Goal: Contribute content

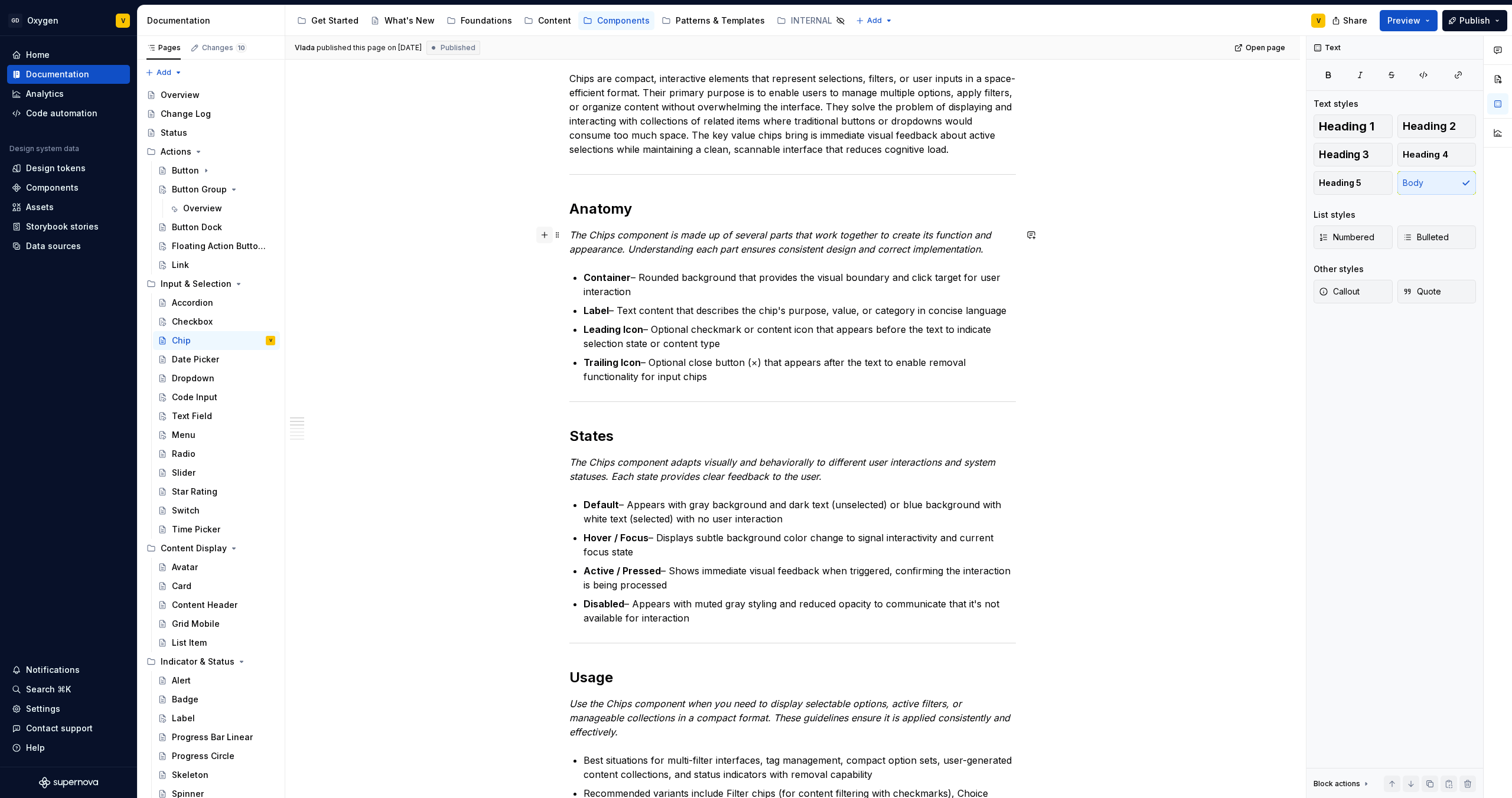
scroll to position [143, 0]
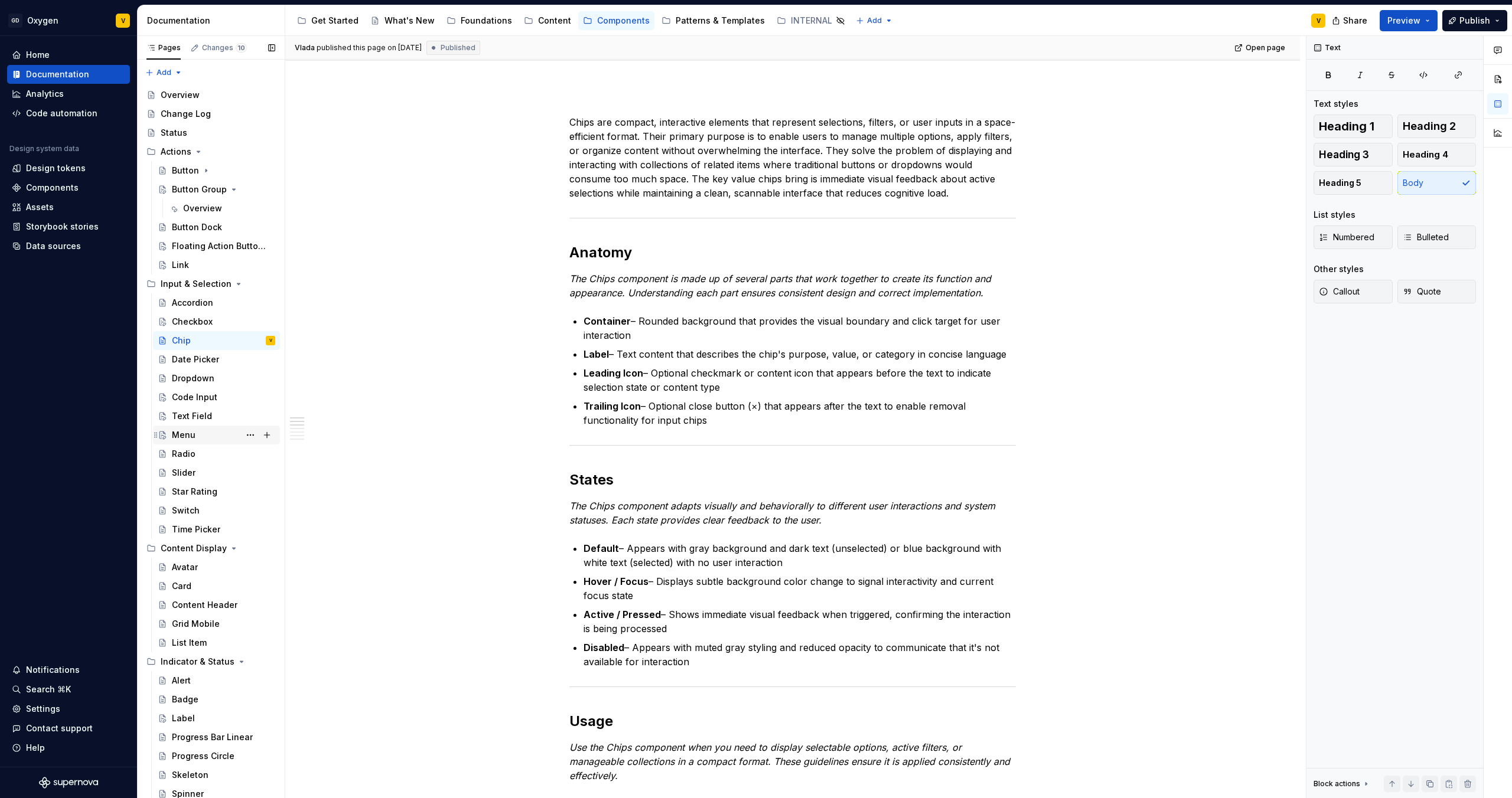
click at [213, 432] on div "Menu" at bounding box center [223, 434] width 103 height 16
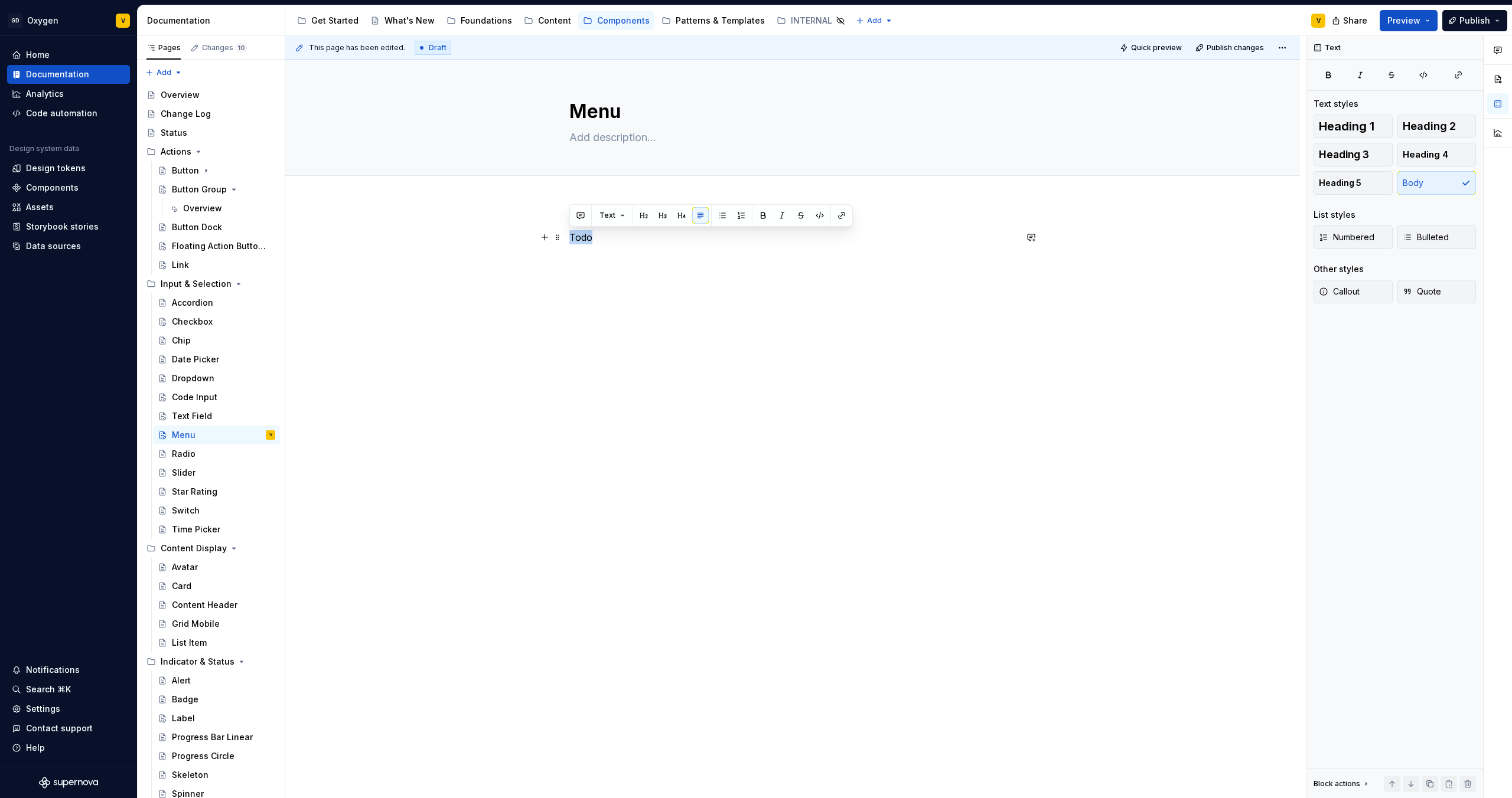
drag, startPoint x: 628, startPoint y: 238, endPoint x: 565, endPoint y: 239, distance: 63.0
click at [565, 239] on div "Todo" at bounding box center [792, 365] width 1015 height 327
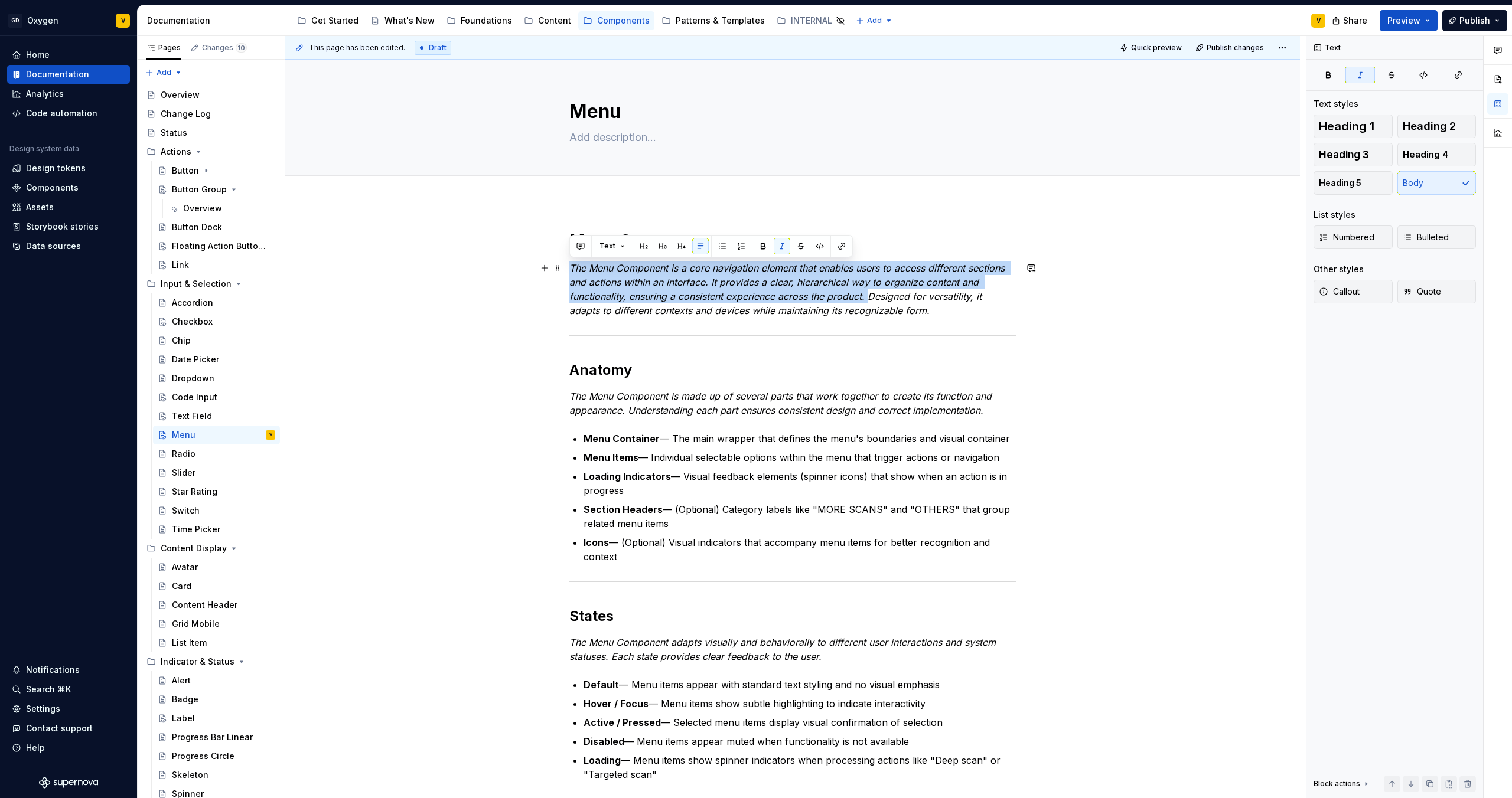
drag, startPoint x: 571, startPoint y: 268, endPoint x: 869, endPoint y: 299, distance: 299.6
click at [869, 299] on em "The Menu Component is a core navigation element that enables users to access di…" at bounding box center [788, 289] width 438 height 54
copy em "The Menu Component is a core navigation element that enables users to access di…"
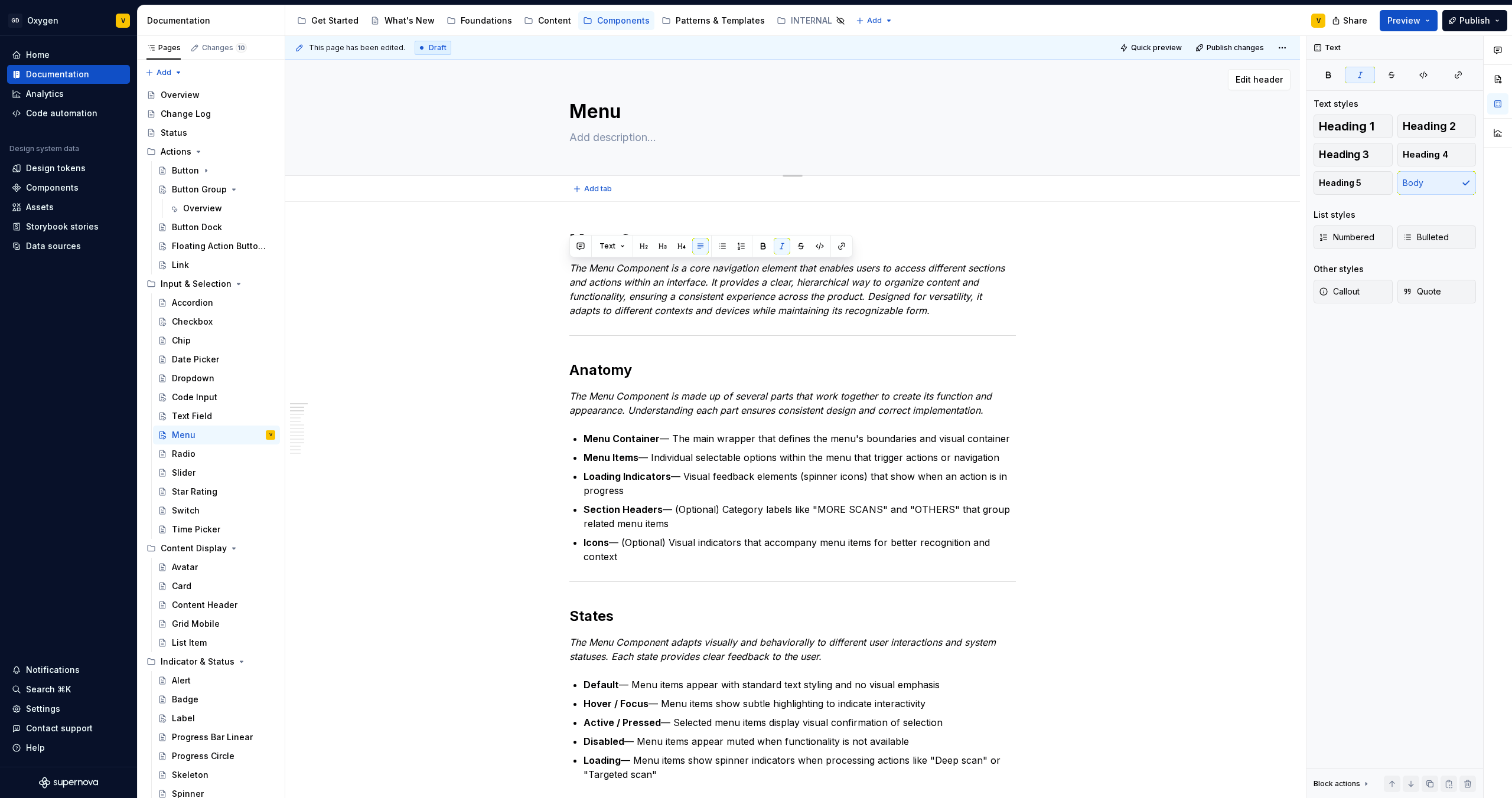
click at [584, 137] on textarea at bounding box center [790, 138] width 447 height 19
paste textarea "The Menu Component is a core navigation element that enables users to access di…"
type textarea "*"
type textarea "The Menu Component is a core navigation element that enables users to access di…"
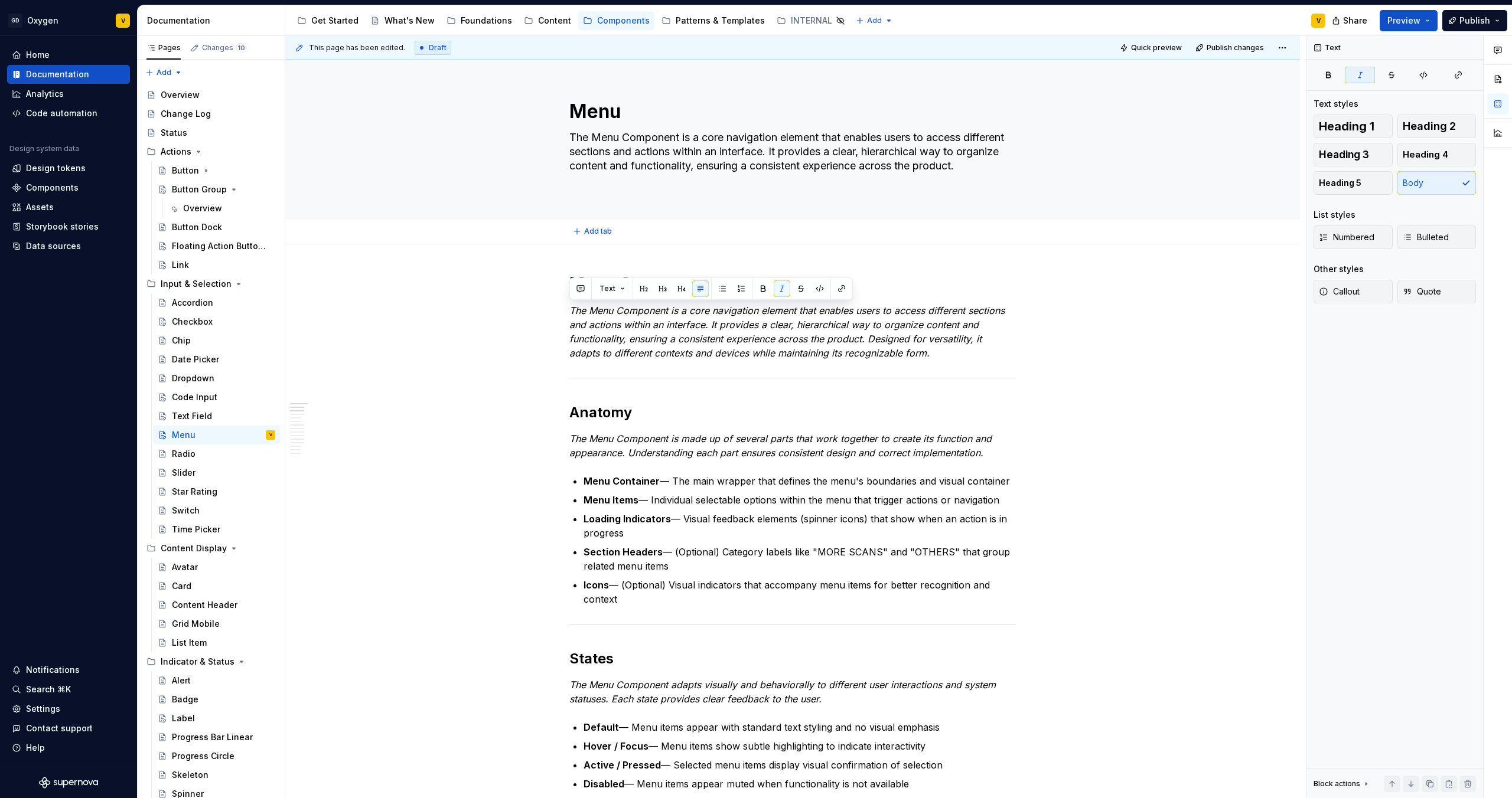
type textarea "*"
type textarea "The Menu Component is a core navigation element that enables users to access di…"
click at [746, 358] on p "The Menu Component is a core navigation element that enables users to access di…" at bounding box center [792, 332] width 447 height 57
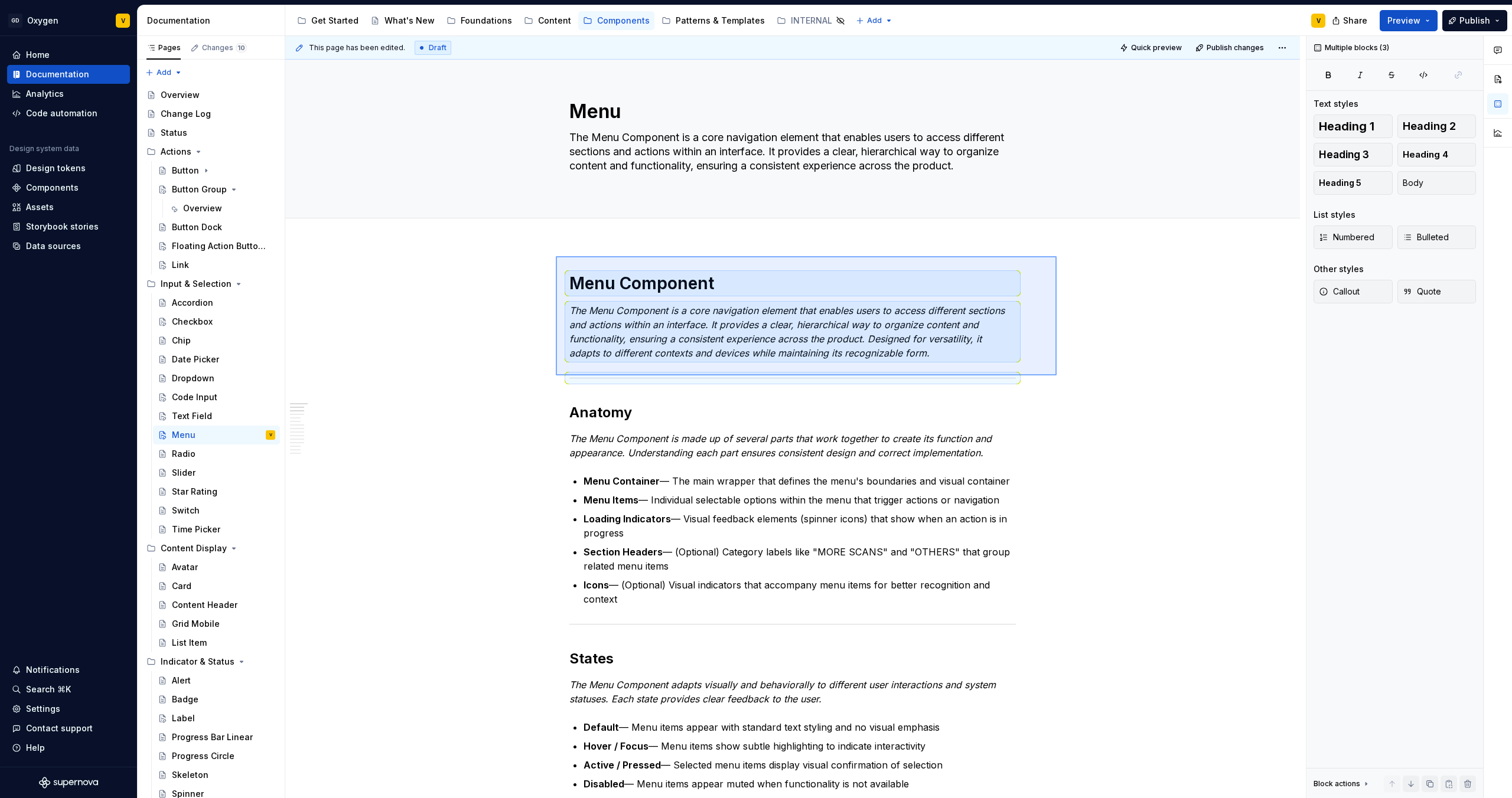
drag, startPoint x: 1057, startPoint y: 376, endPoint x: 556, endPoint y: 257, distance: 514.9
click at [556, 257] on div "This page has been edited. Draft Quick preview Publish changes Menu The Menu Co…" at bounding box center [796, 417] width 1021 height 763
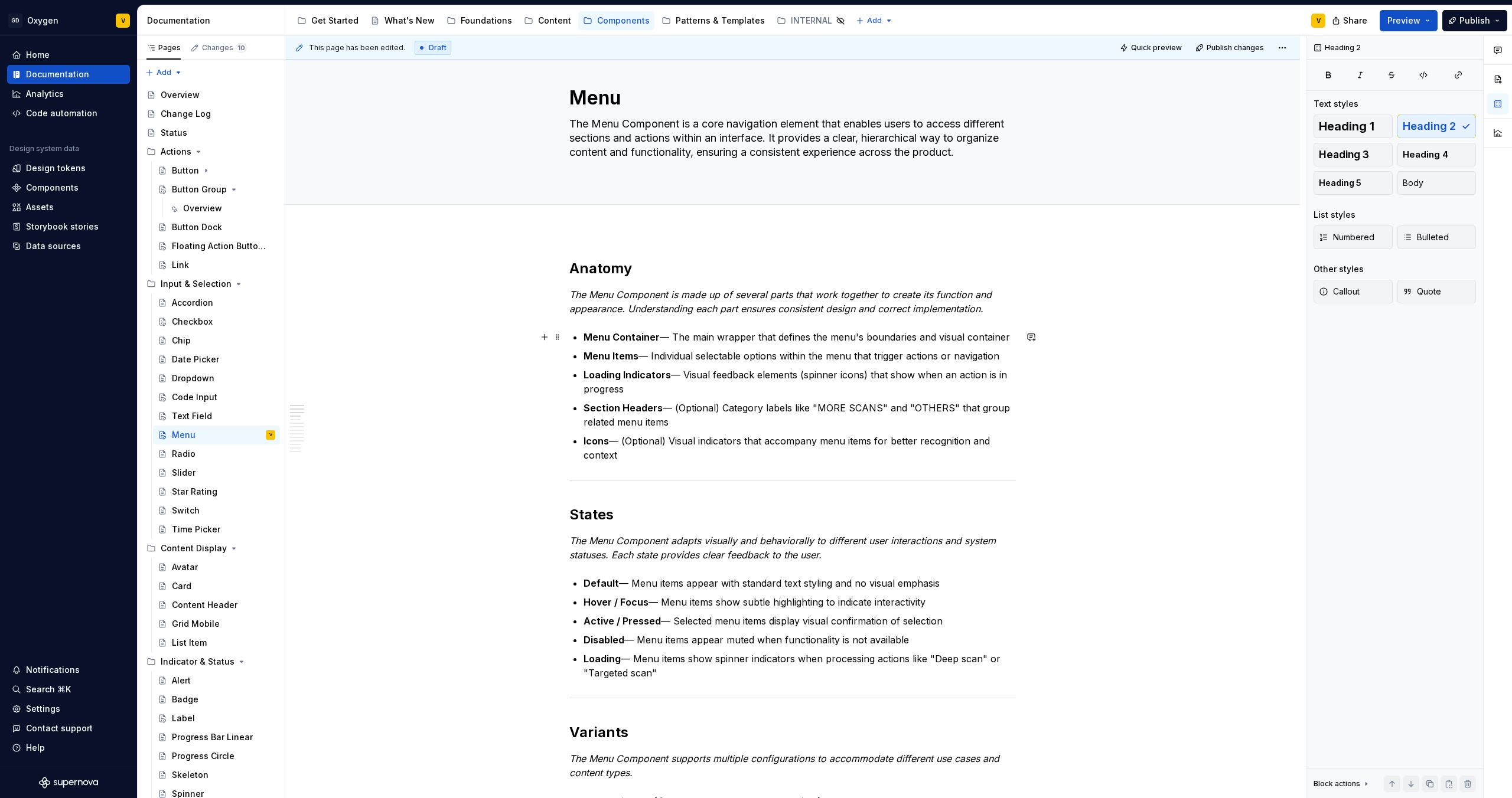
scroll to position [15, 0]
click at [191, 458] on div "Radio" at bounding box center [183, 454] width 23 height 12
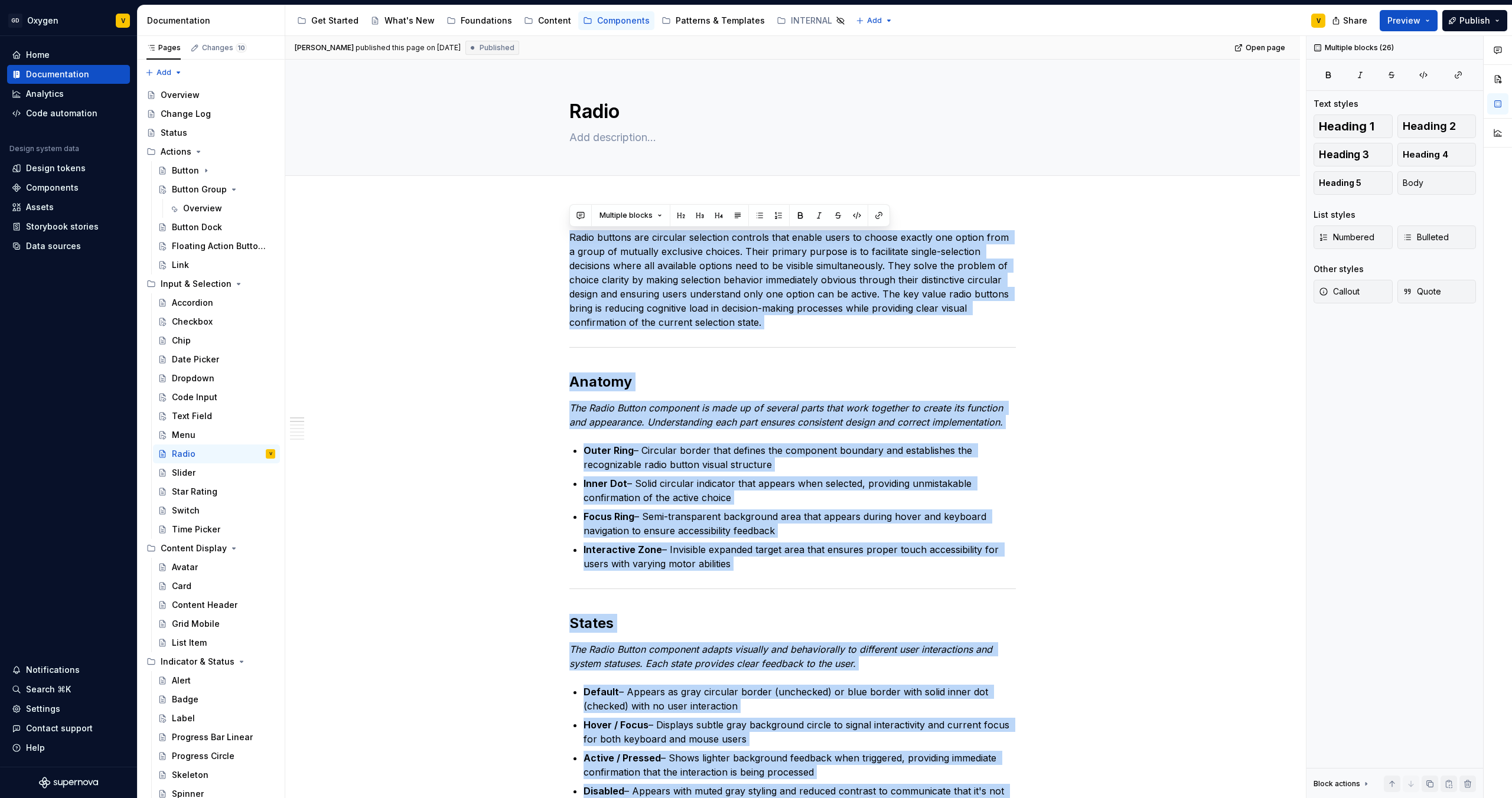
drag, startPoint x: 809, startPoint y: 544, endPoint x: 476, endPoint y: 202, distance: 477.3
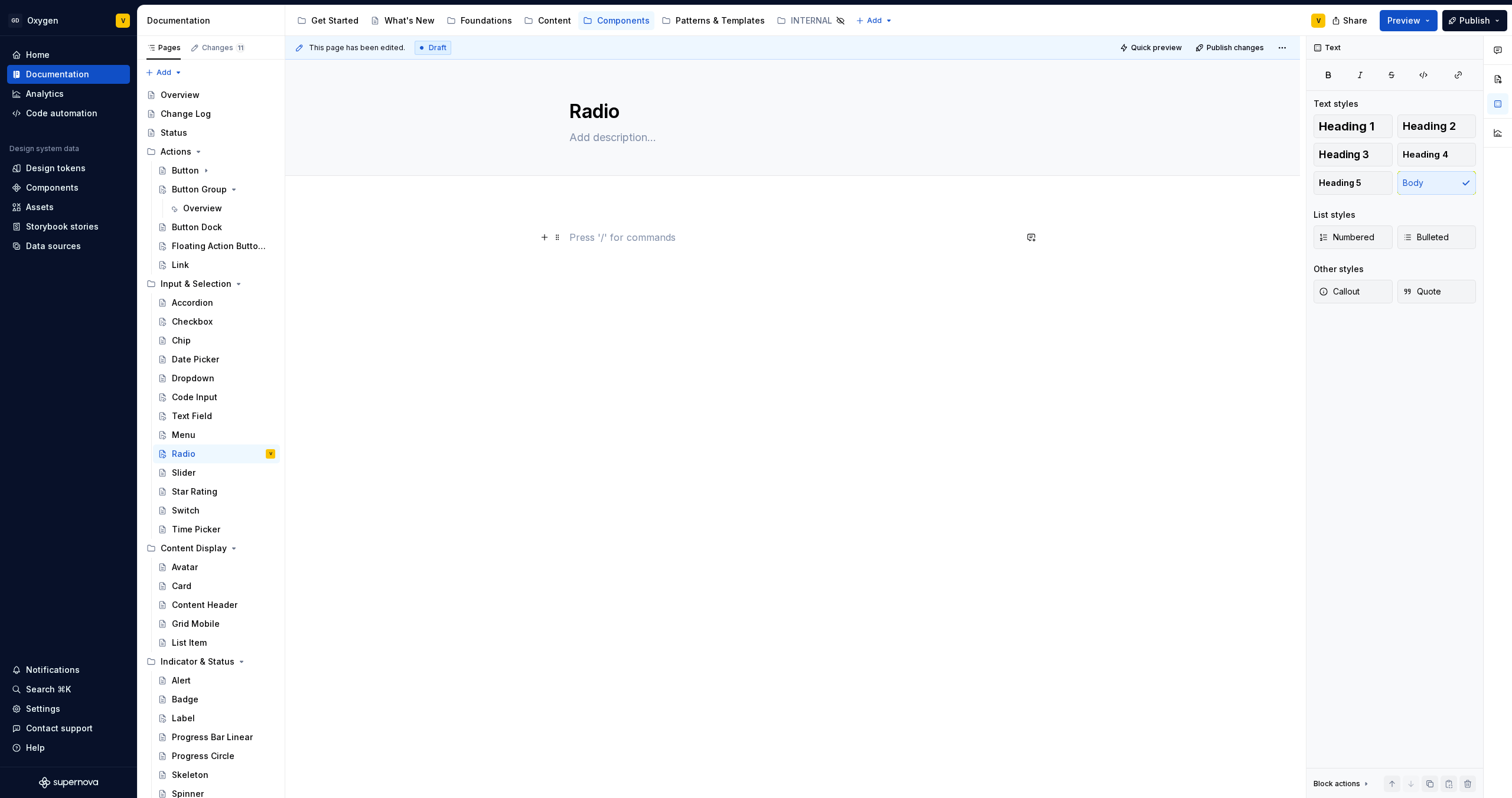
click at [659, 235] on p at bounding box center [792, 237] width 447 height 14
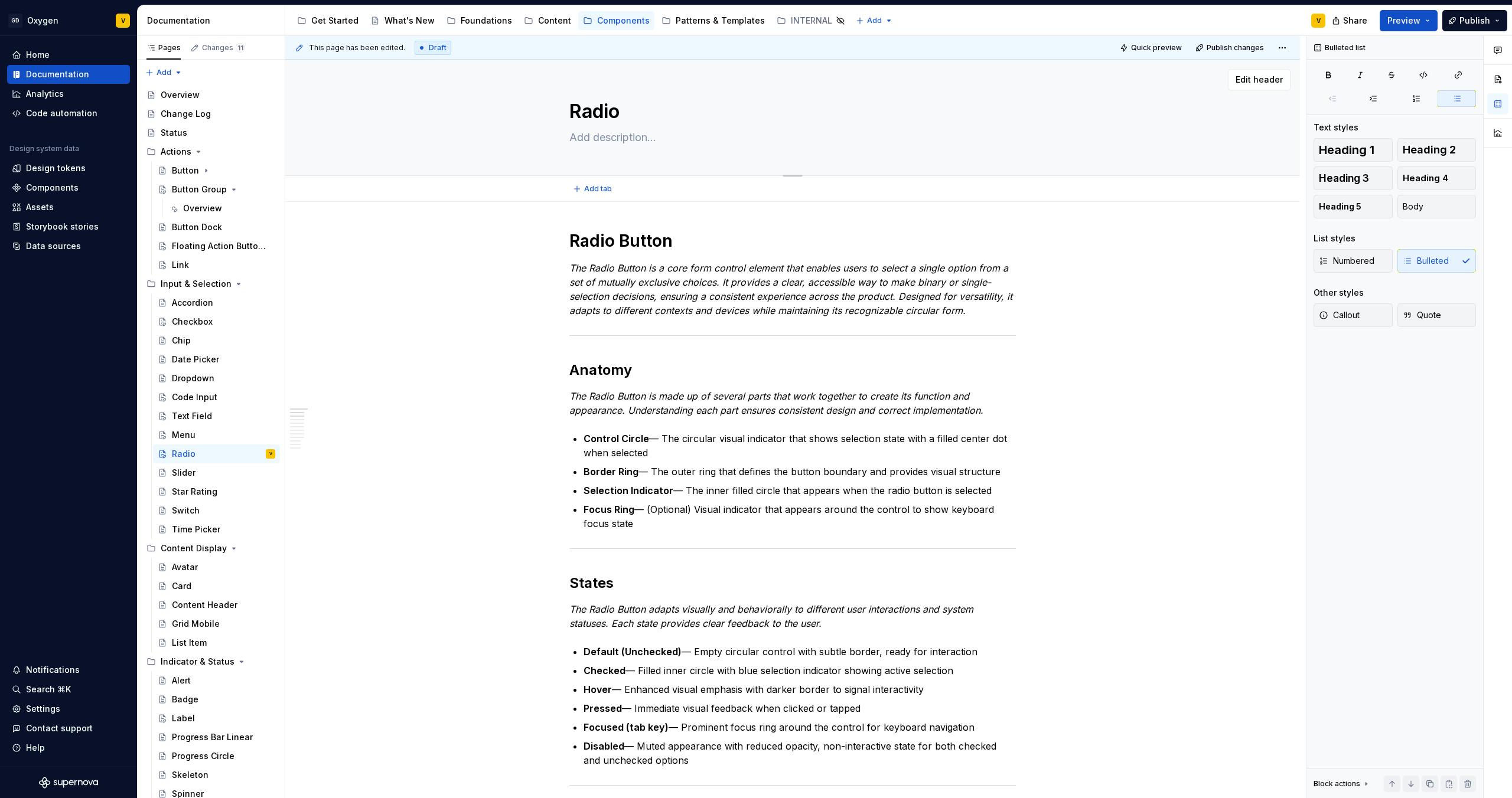
click at [631, 114] on textarea "Radio" at bounding box center [790, 111] width 447 height 28
type textarea "*"
type textarea "Radio"
type textarea "*"
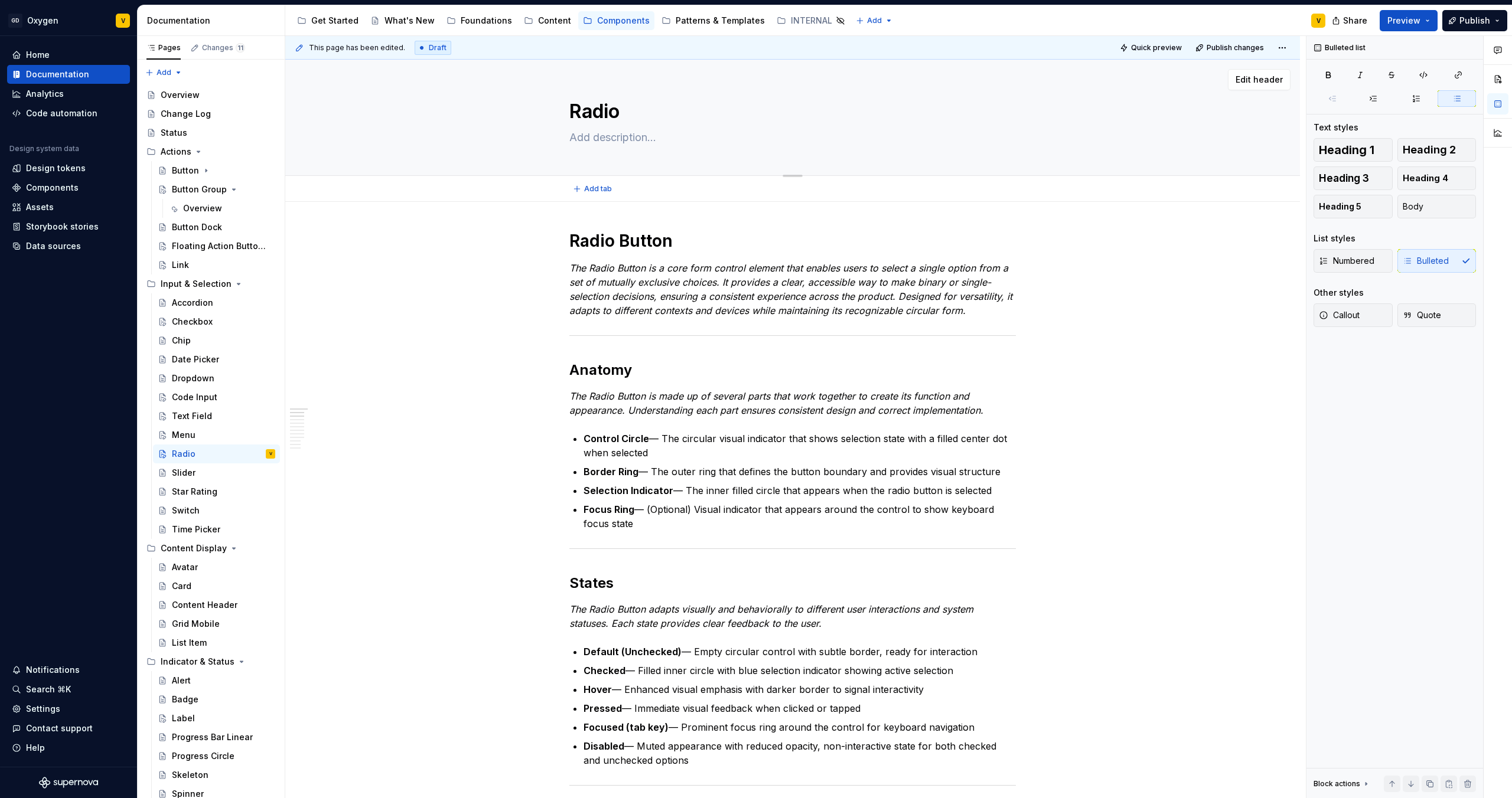
type textarea "Radio B"
type textarea "*"
type textarea "Radio Bu"
type textarea "*"
type textarea "Radio But"
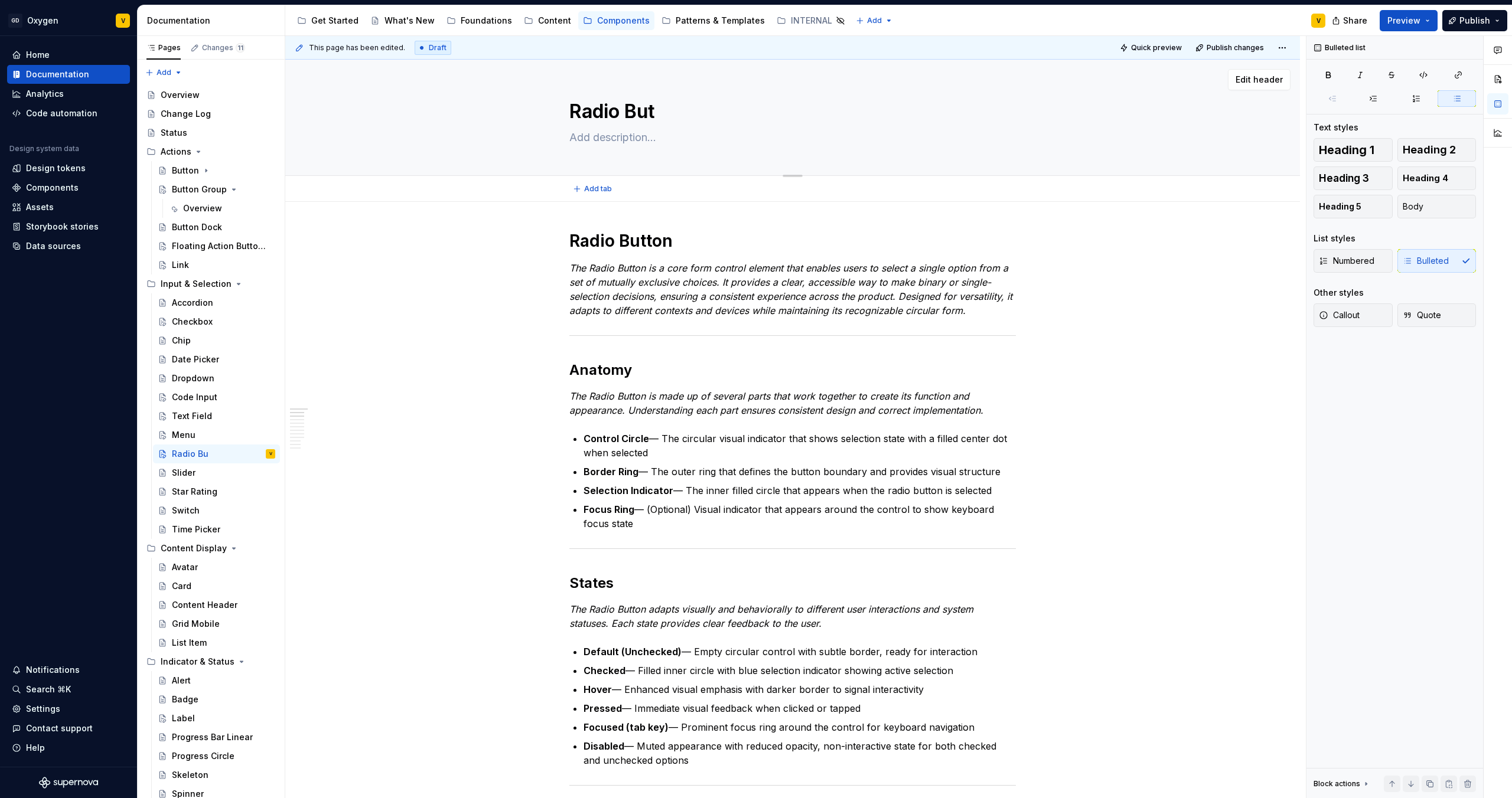
type textarea "*"
type textarea "Radio Butt"
type textarea "*"
type textarea "Radio Butto"
type textarea "*"
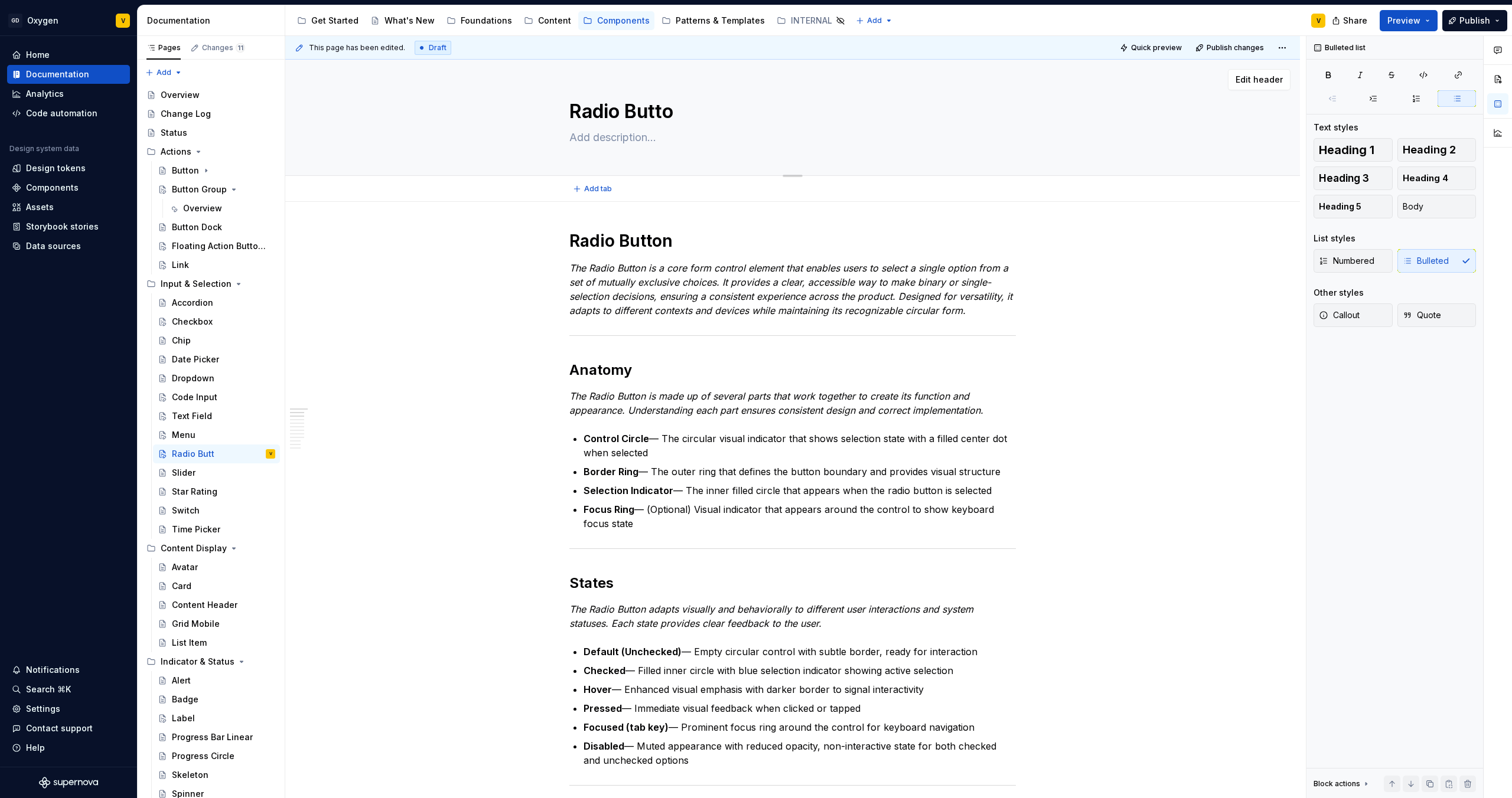
type textarea "Radio Button"
type textarea "*"
type textarea "Radio Button"
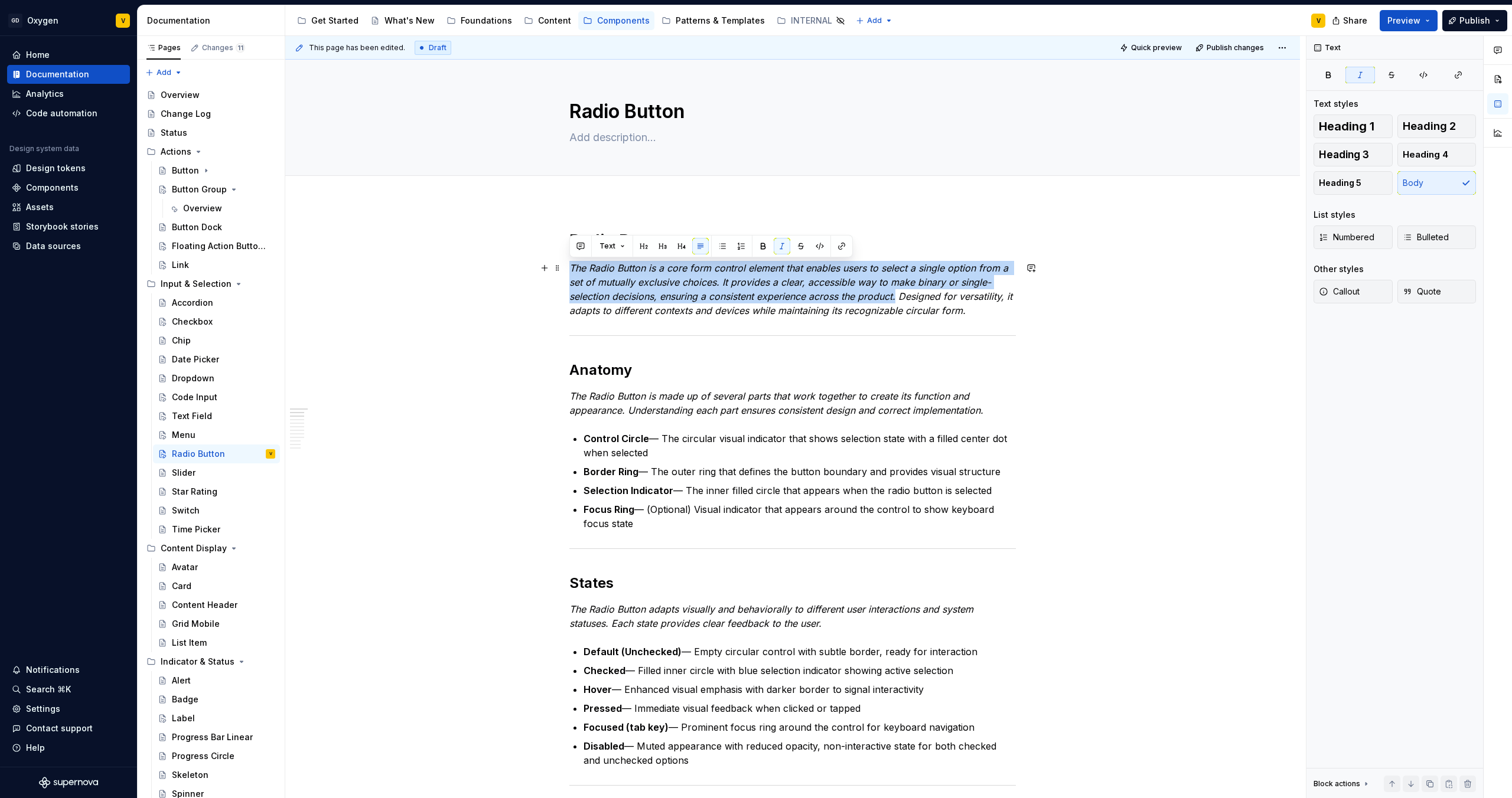
drag, startPoint x: 571, startPoint y: 262, endPoint x: 896, endPoint y: 296, distance: 326.8
click at [896, 296] on em "The Radio Button is a core form control element that enables users to select a …" at bounding box center [791, 289] width 446 height 54
copy em "The Radio Button is a core form control element that enables users to select a …"
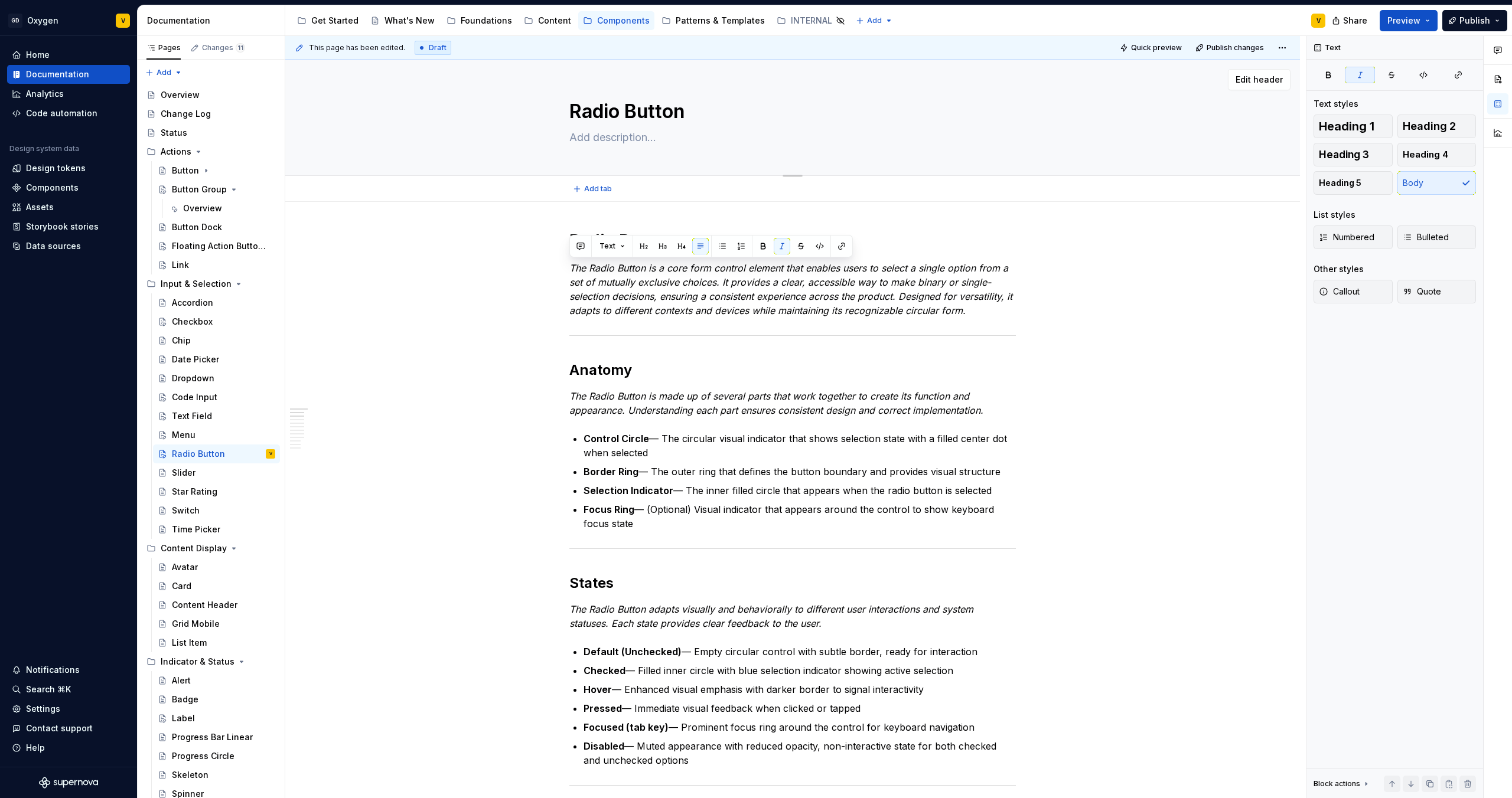
click at [604, 135] on textarea at bounding box center [790, 138] width 447 height 19
paste textarea "The Radio Button is a core form control element that enables users to select a …"
type textarea "*"
type textarea "The Radio Button is a core form control element that enables users to select a …"
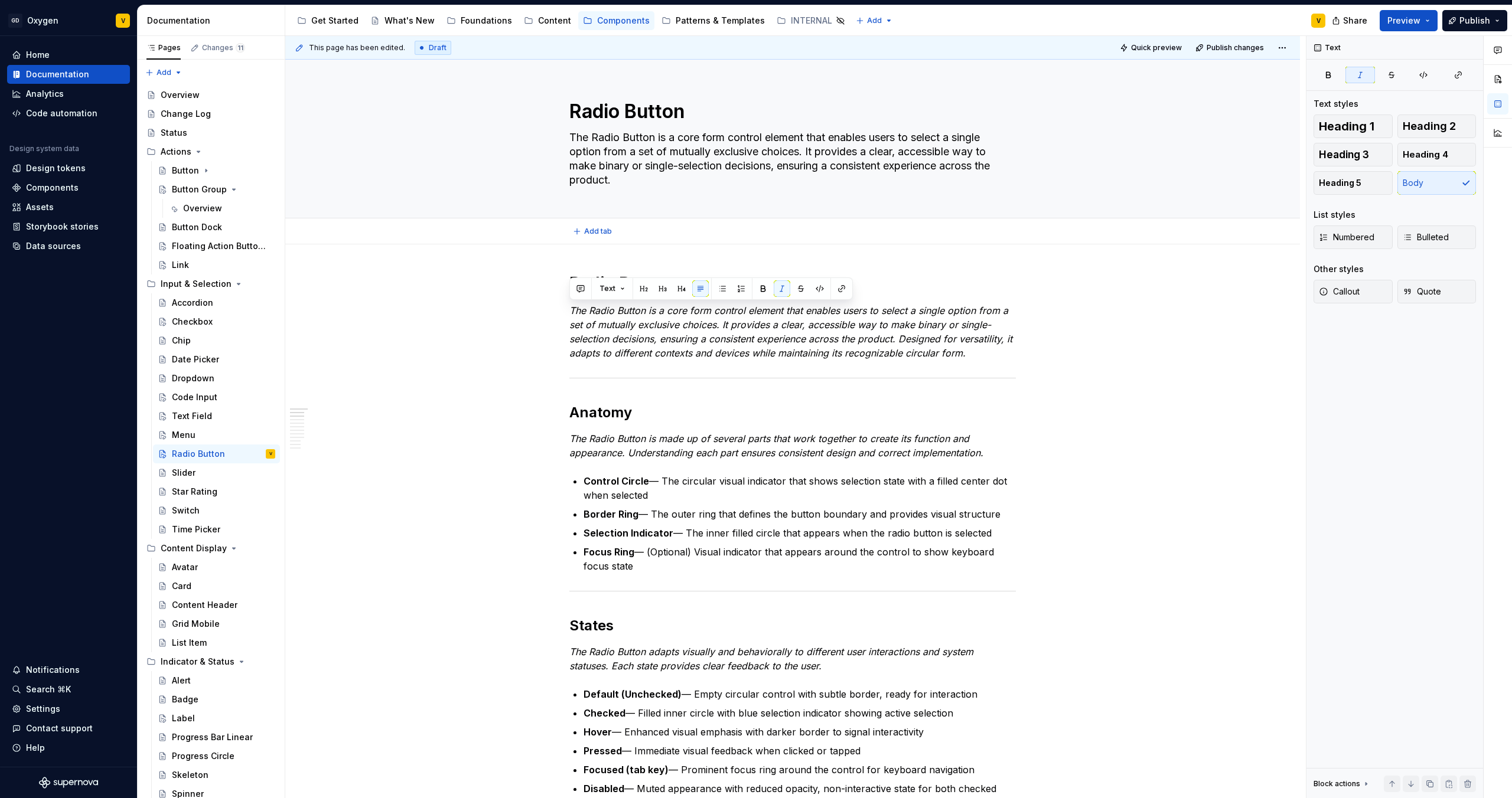
type textarea "*"
type textarea "The Radio Button is a core form control element that enables users to select a …"
click at [1104, 406] on div "This page has been edited. Draft Quick preview Publish changes Radio Button The…" at bounding box center [796, 417] width 1021 height 763
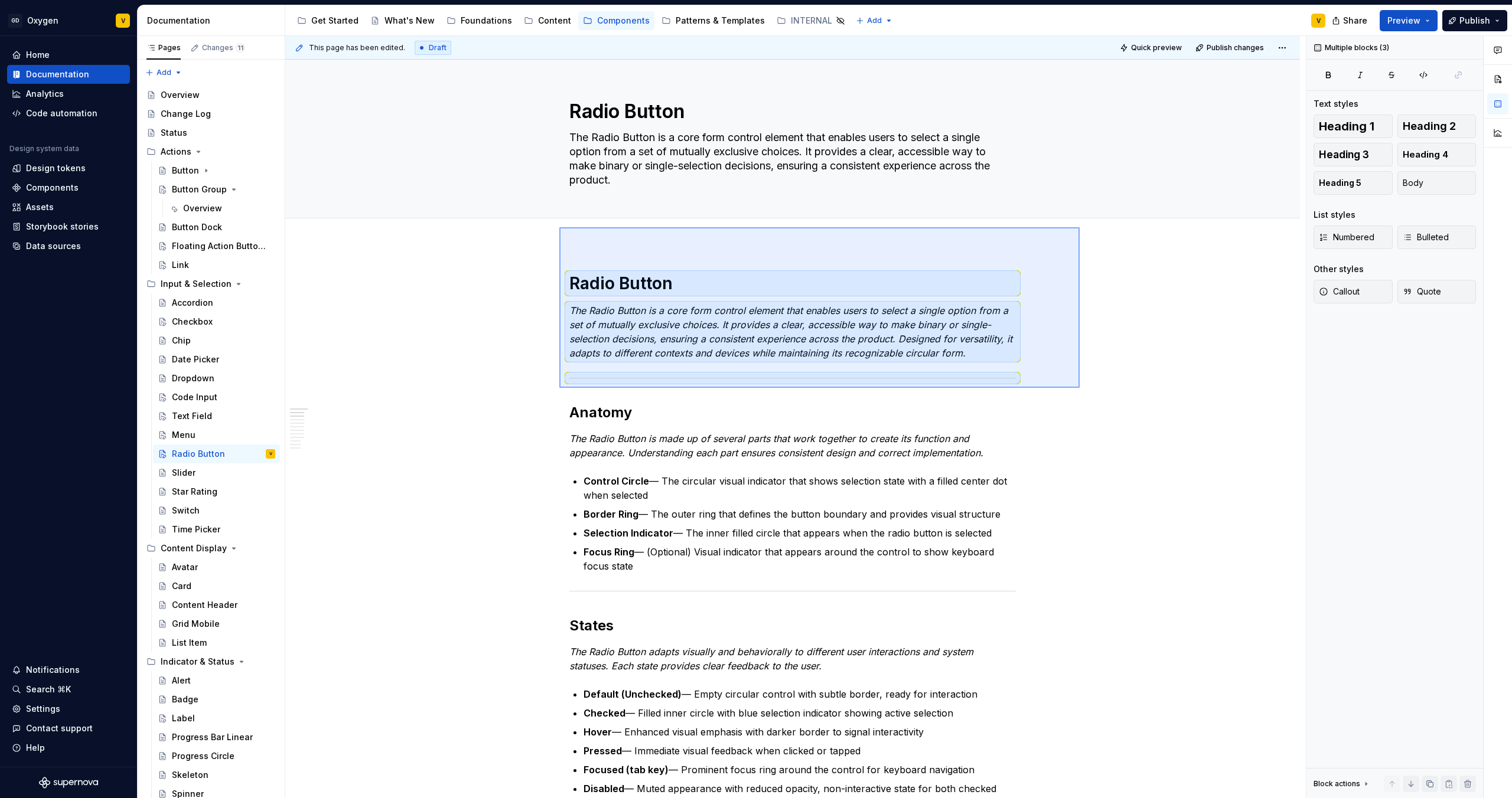
drag, startPoint x: 1079, startPoint y: 388, endPoint x: 543, endPoint y: 226, distance: 559.9
click at [543, 226] on div "This page has been edited. Draft Quick preview Publish changes Radio Button The…" at bounding box center [796, 417] width 1021 height 763
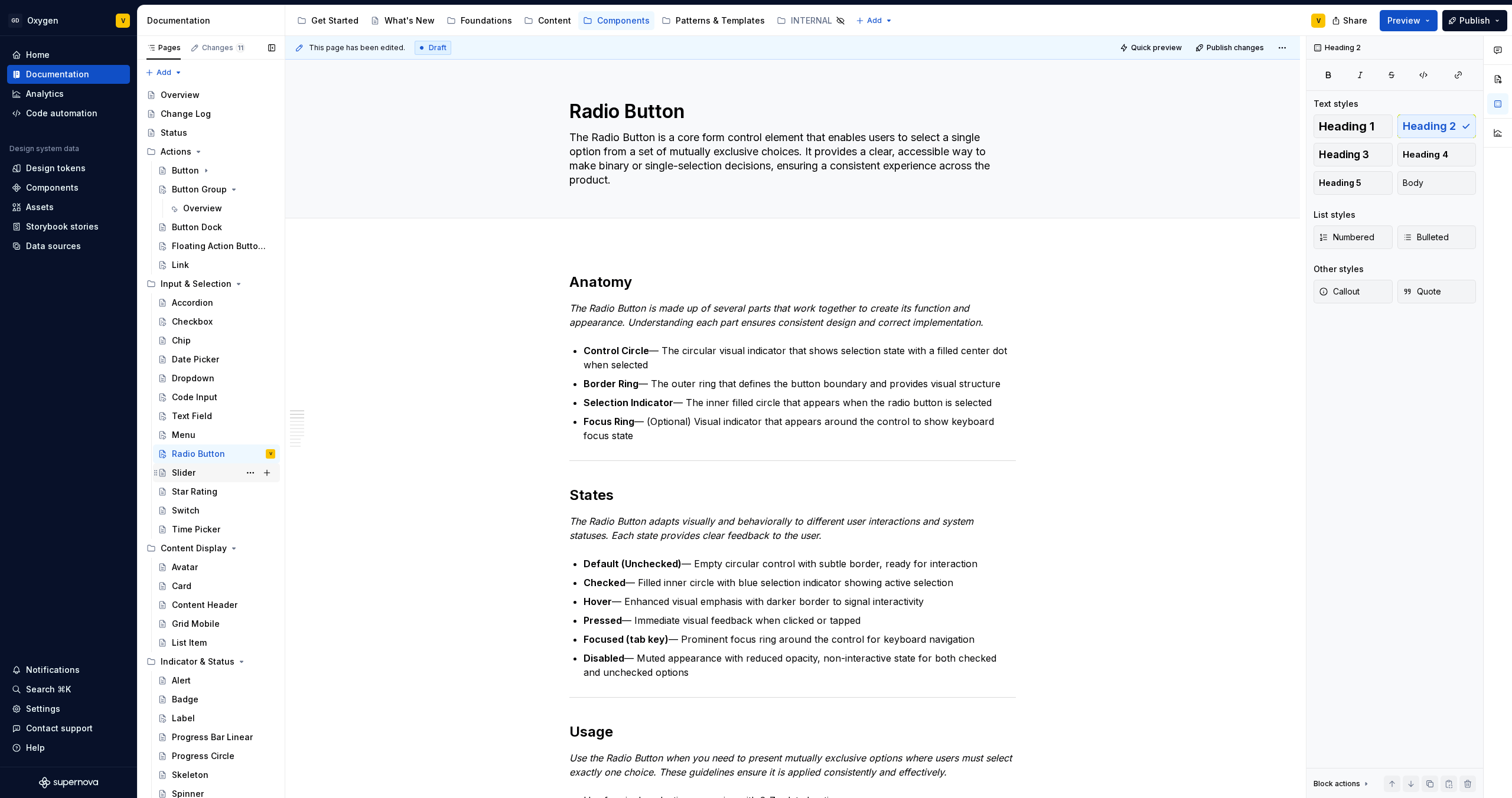
click at [200, 468] on div "Slider" at bounding box center [223, 472] width 103 height 16
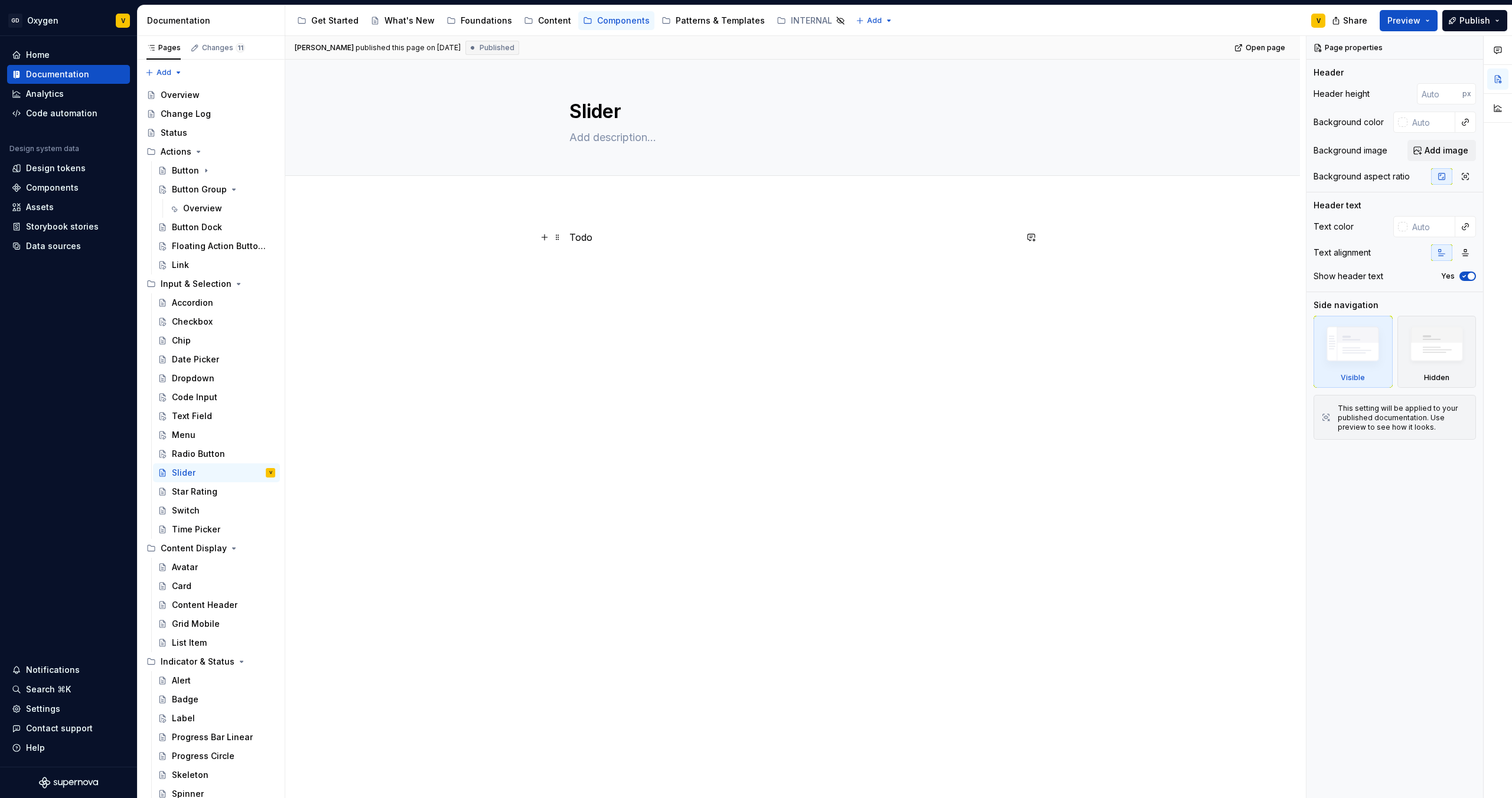
click at [578, 232] on p "Todo" at bounding box center [792, 237] width 447 height 14
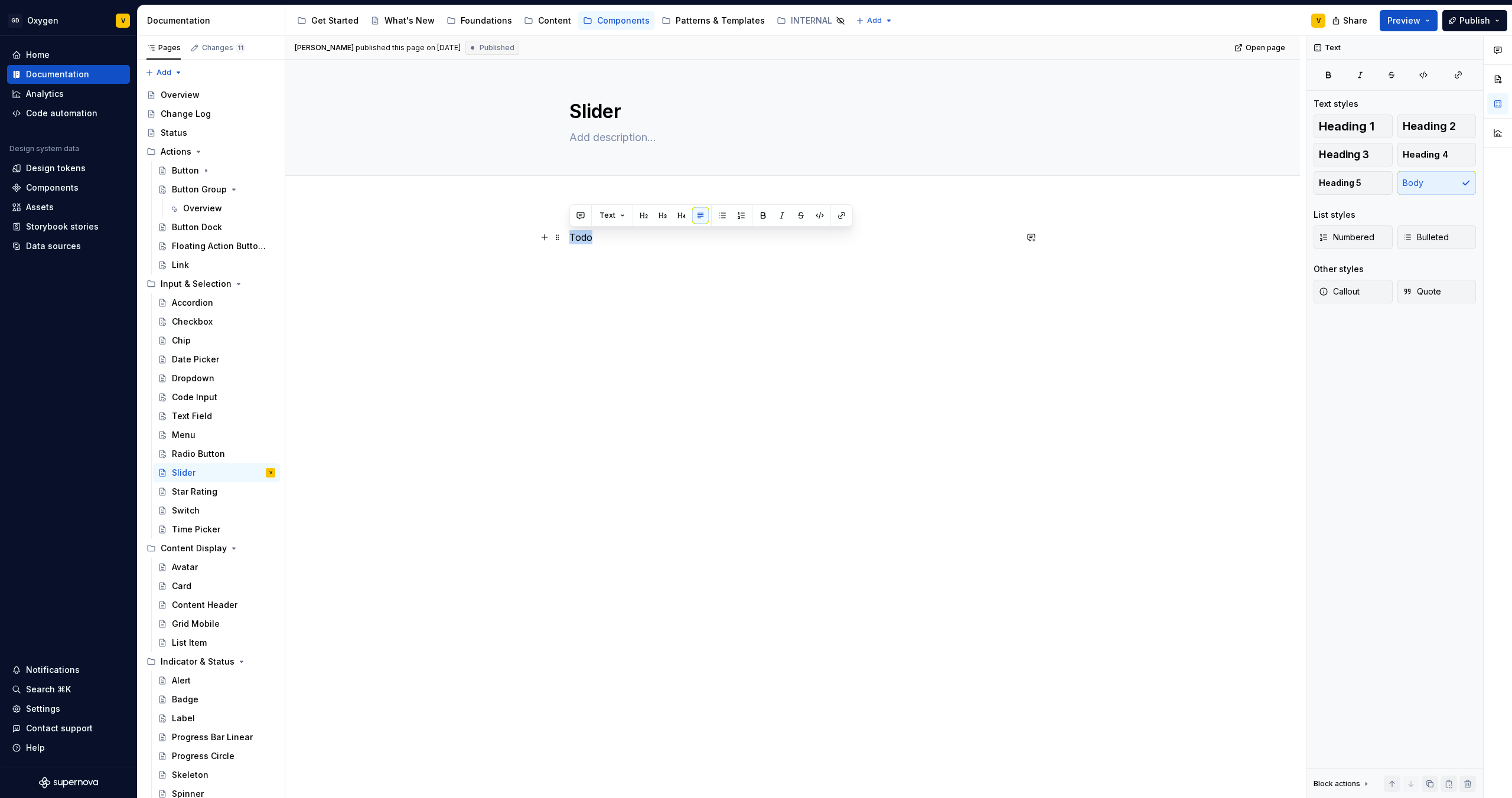
drag, startPoint x: 609, startPoint y: 234, endPoint x: 519, endPoint y: 237, distance: 90.0
click at [519, 237] on div "Todo" at bounding box center [792, 365] width 1015 height 327
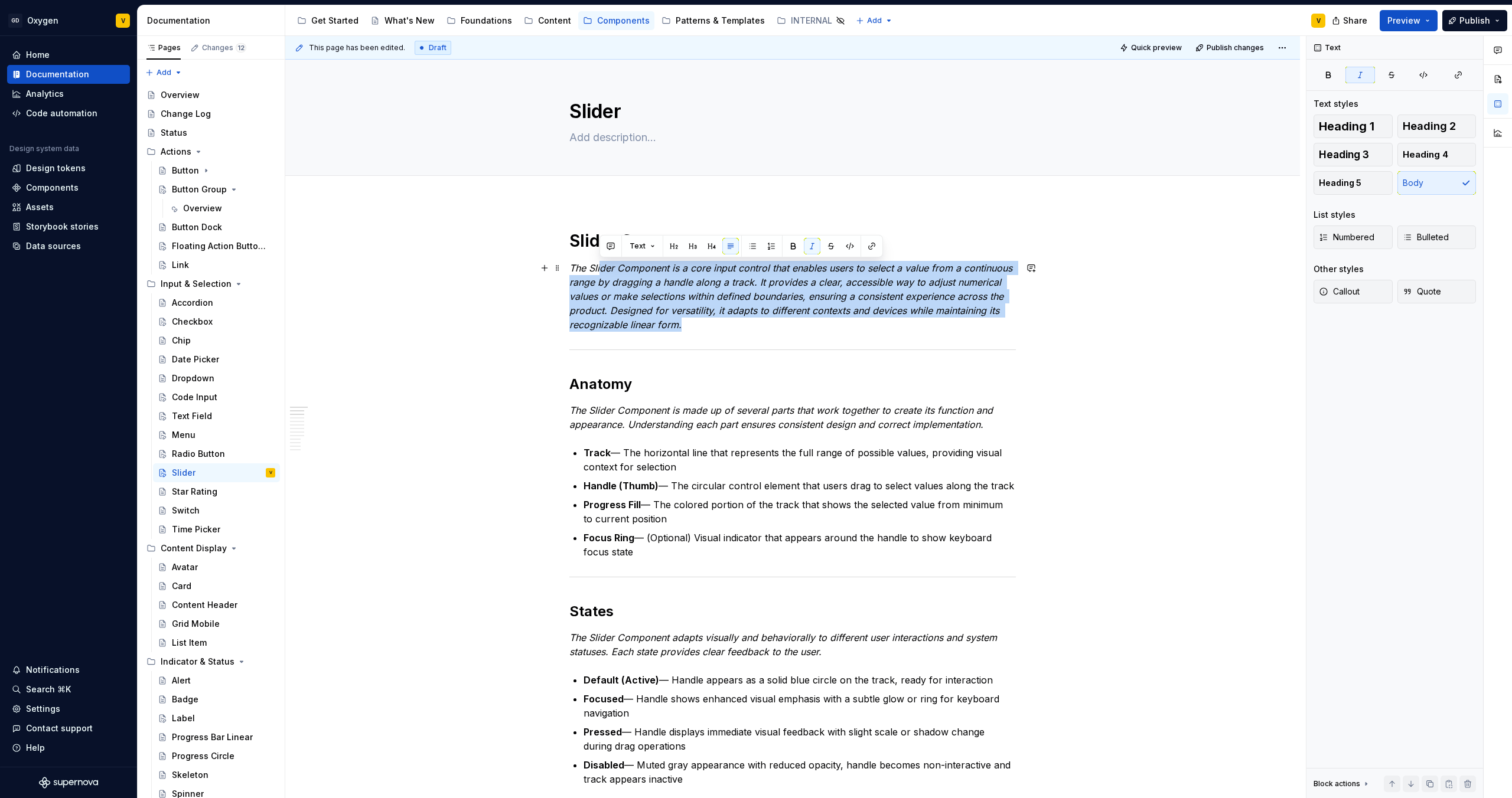
drag, startPoint x: 704, startPoint y: 327, endPoint x: 602, endPoint y: 271, distance: 116.4
click at [602, 271] on p "The Slider Component is a core input control that enables users to select a val…" at bounding box center [792, 296] width 447 height 71
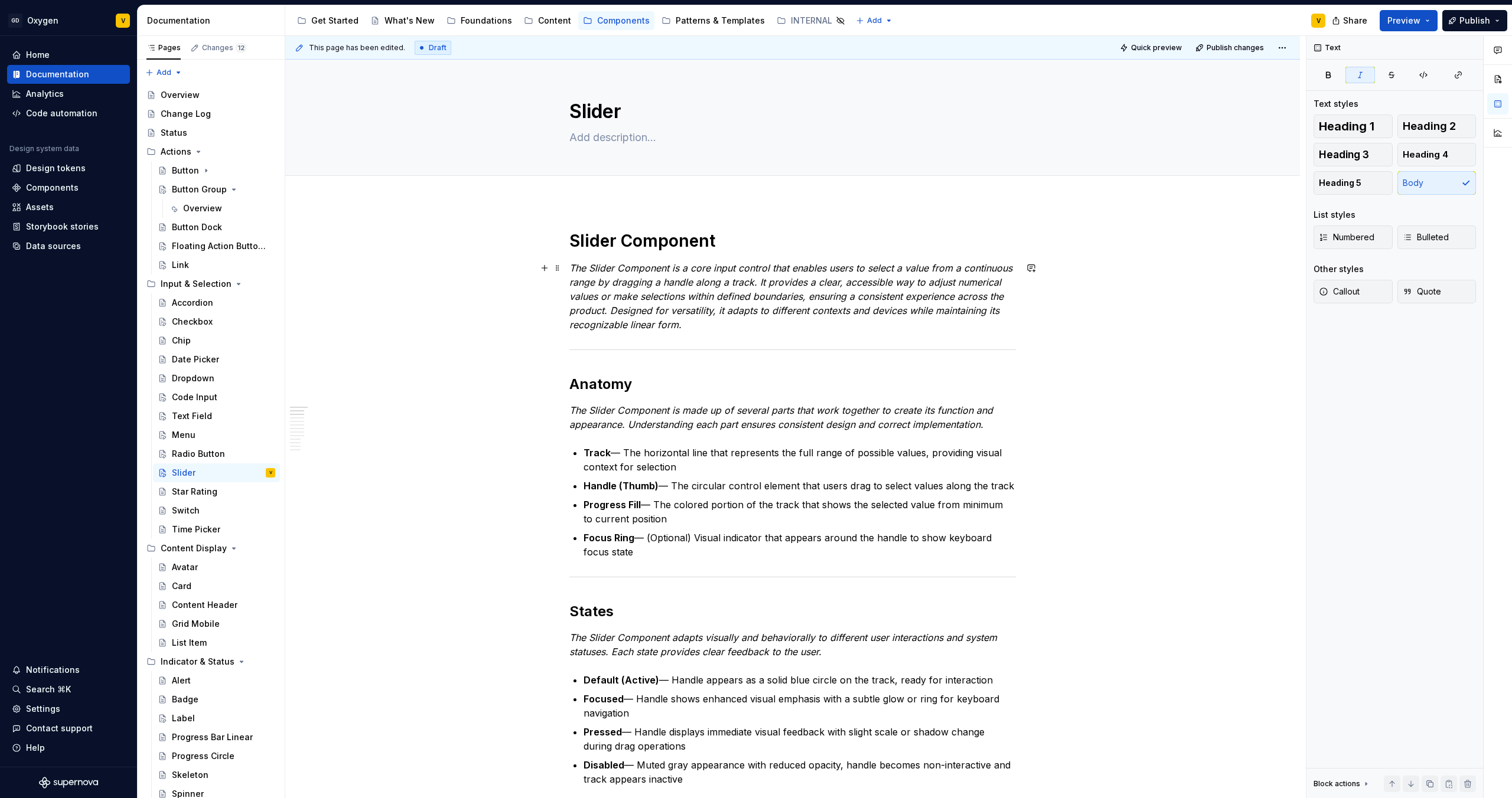
click at [637, 323] on em "The Slider Component is a core input control that enables users to select a val…" at bounding box center [791, 296] width 446 height 68
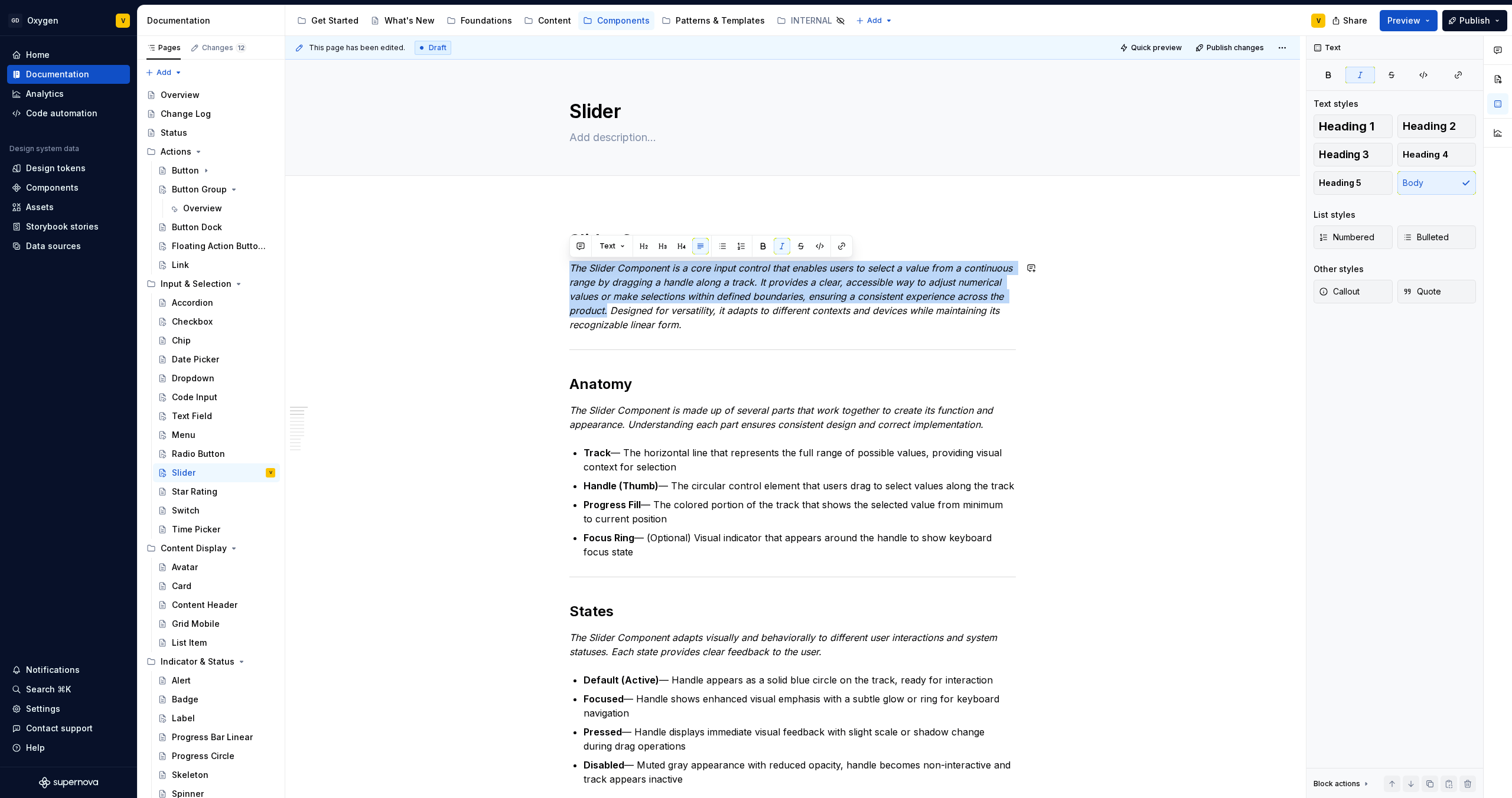
drag, startPoint x: 606, startPoint y: 315, endPoint x: 539, endPoint y: 259, distance: 87.3
copy em "The Slider Component is a core input control that enables users to select a val…"
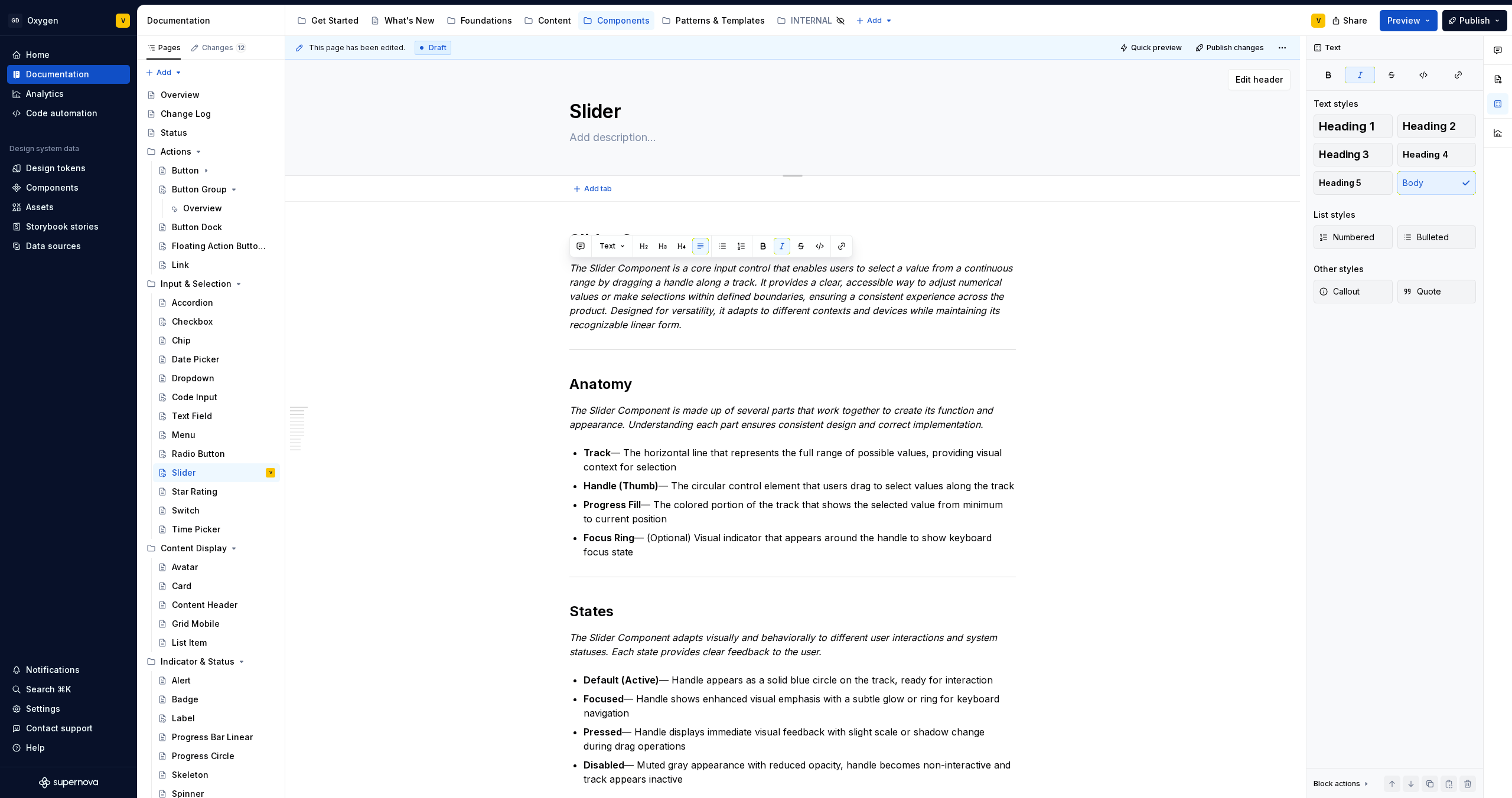
click at [629, 140] on textarea at bounding box center [790, 138] width 447 height 19
paste textarea "The Slider Component is a core input control that enables users to select a val…"
type textarea "*"
type textarea "The Slider Component is a core input control that enables users to select a val…"
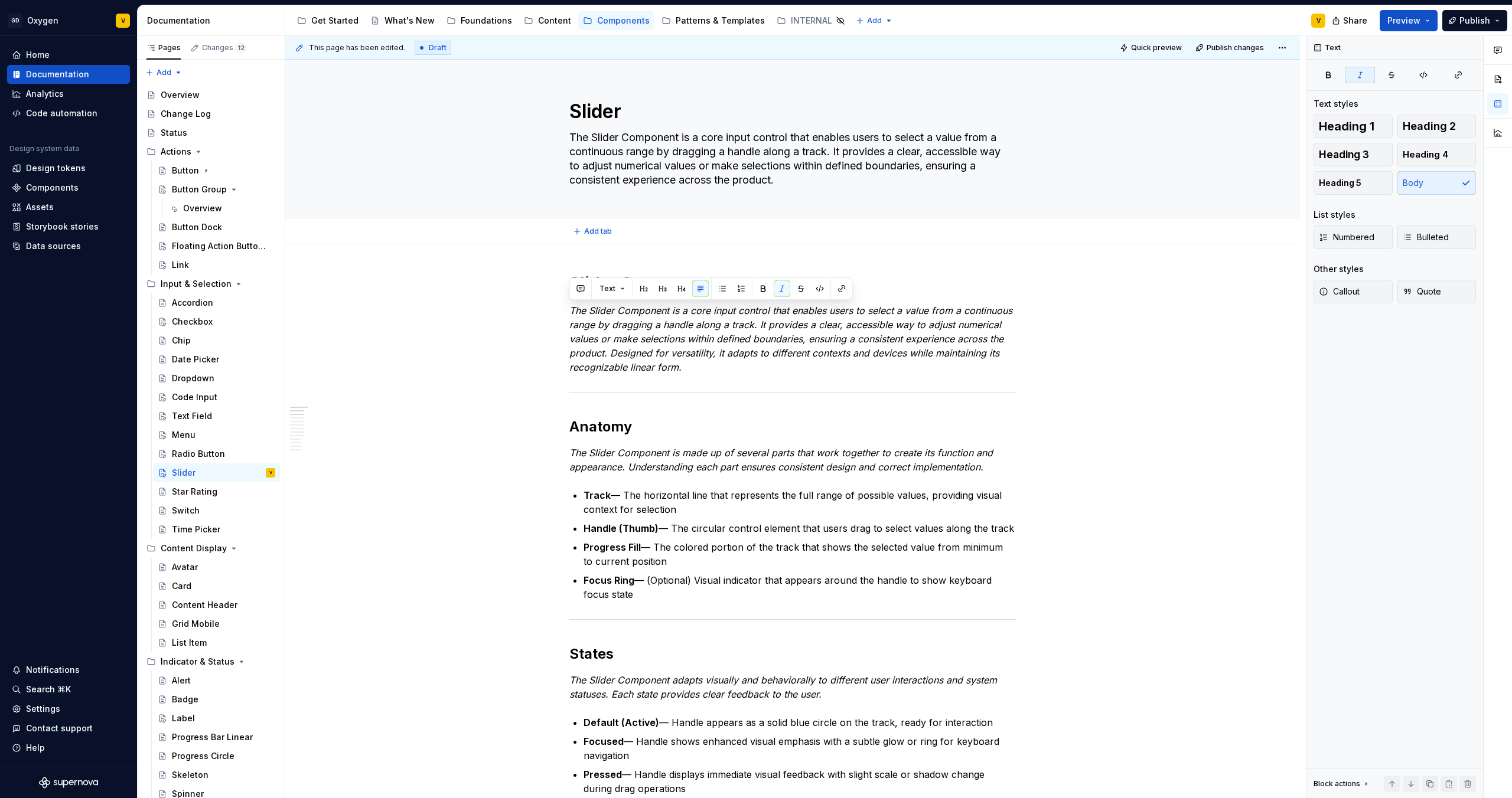
type textarea "*"
type textarea "The Slider Component is a core input control that enables users to select a val…"
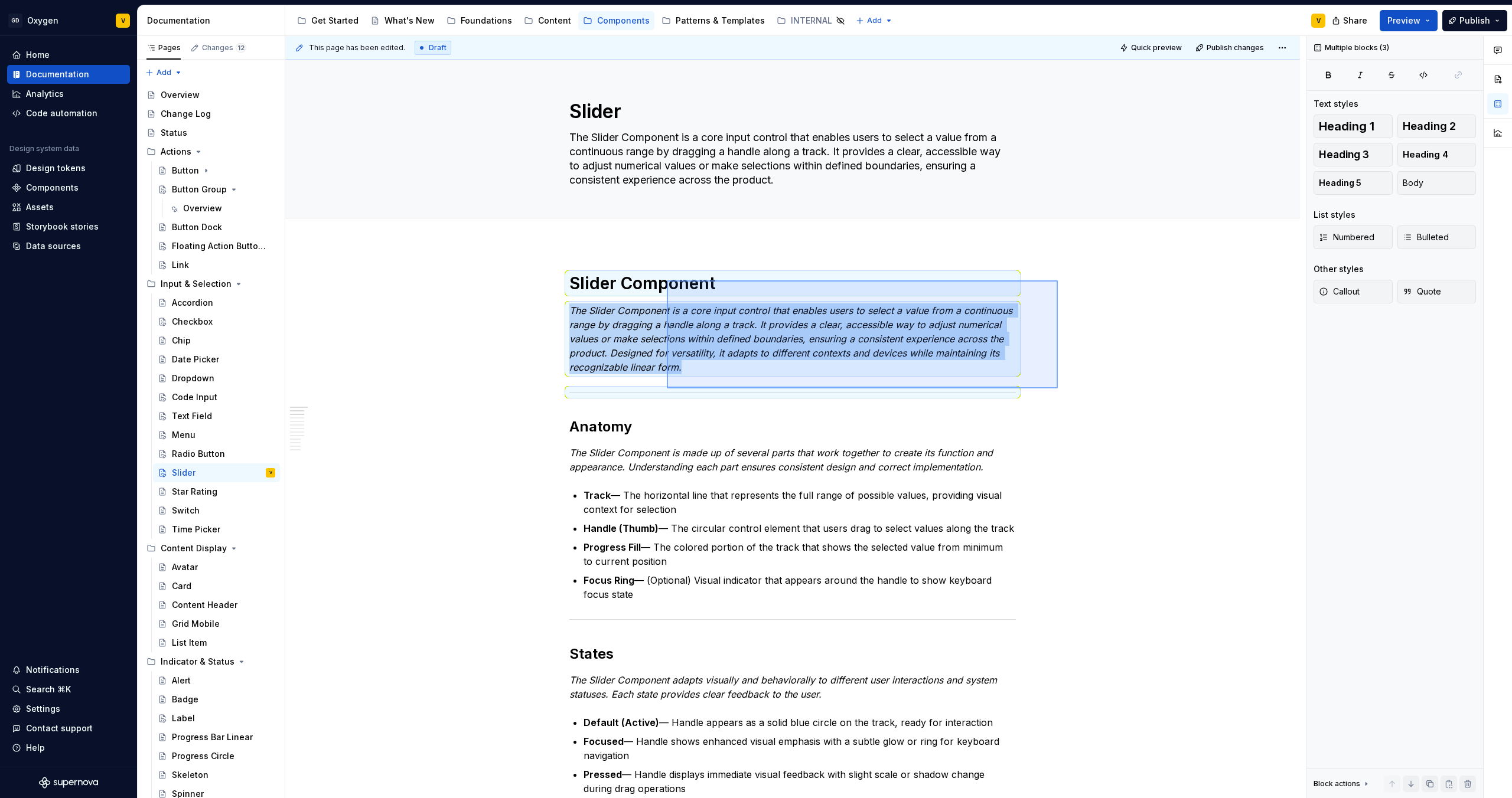
drag, startPoint x: 1058, startPoint y: 389, endPoint x: 650, endPoint y: 277, distance: 423.1
click at [650, 277] on div "This page has been edited. Draft Quick preview Publish changes Slider The Slide…" at bounding box center [796, 417] width 1021 height 763
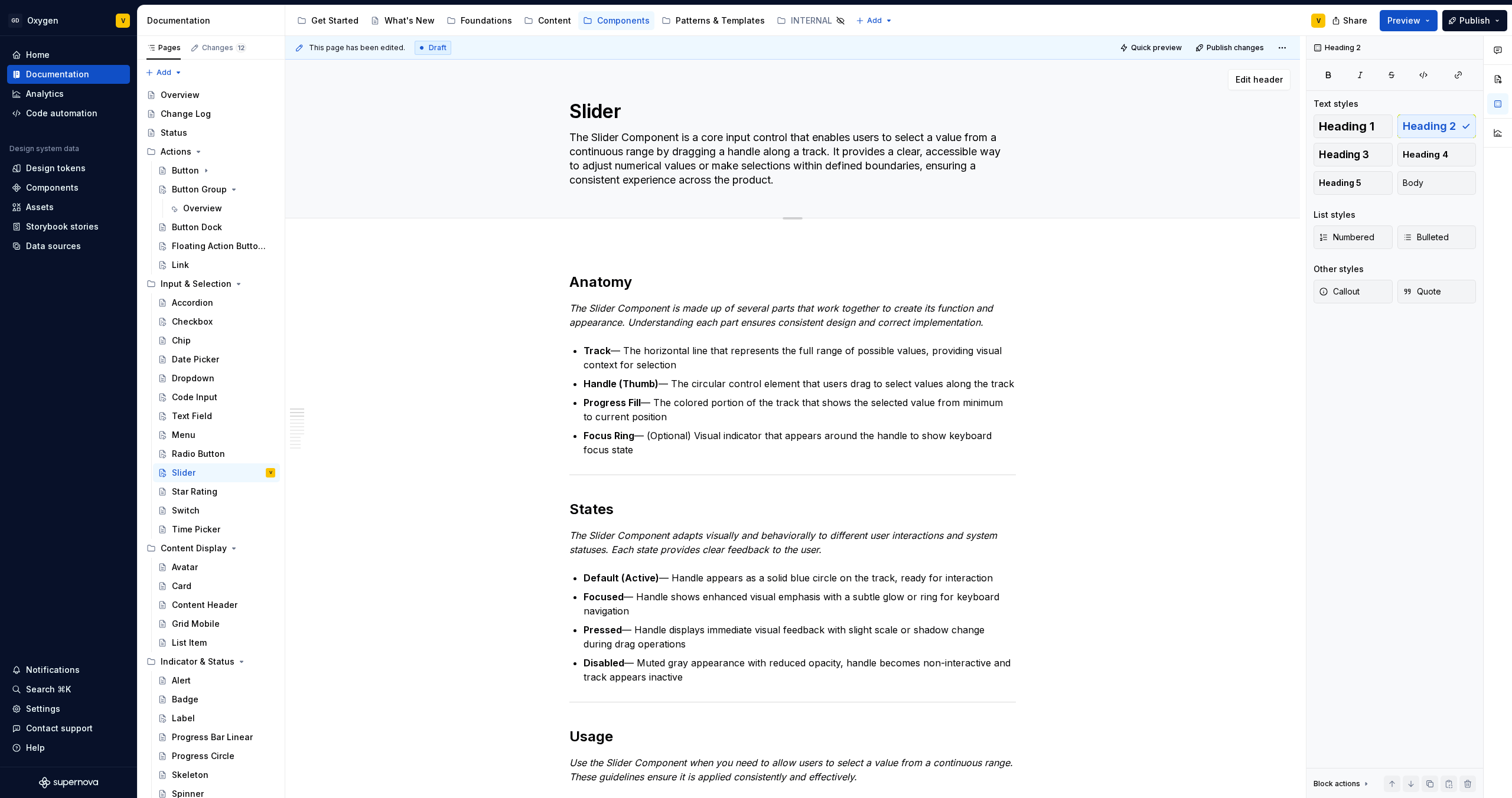
type textarea "*"
